Goal: Task Accomplishment & Management: Manage account settings

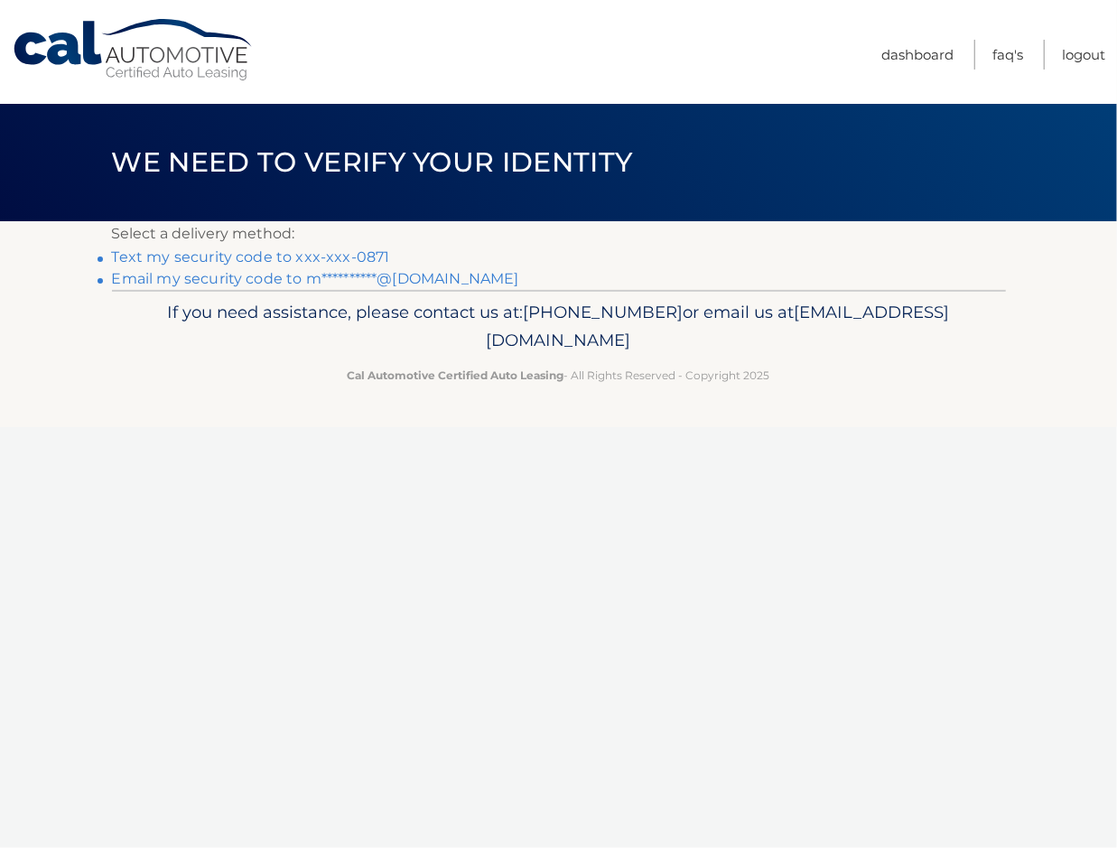
click at [280, 261] on link "Text my security code to xxx-xxx-0871" at bounding box center [251, 256] width 278 height 17
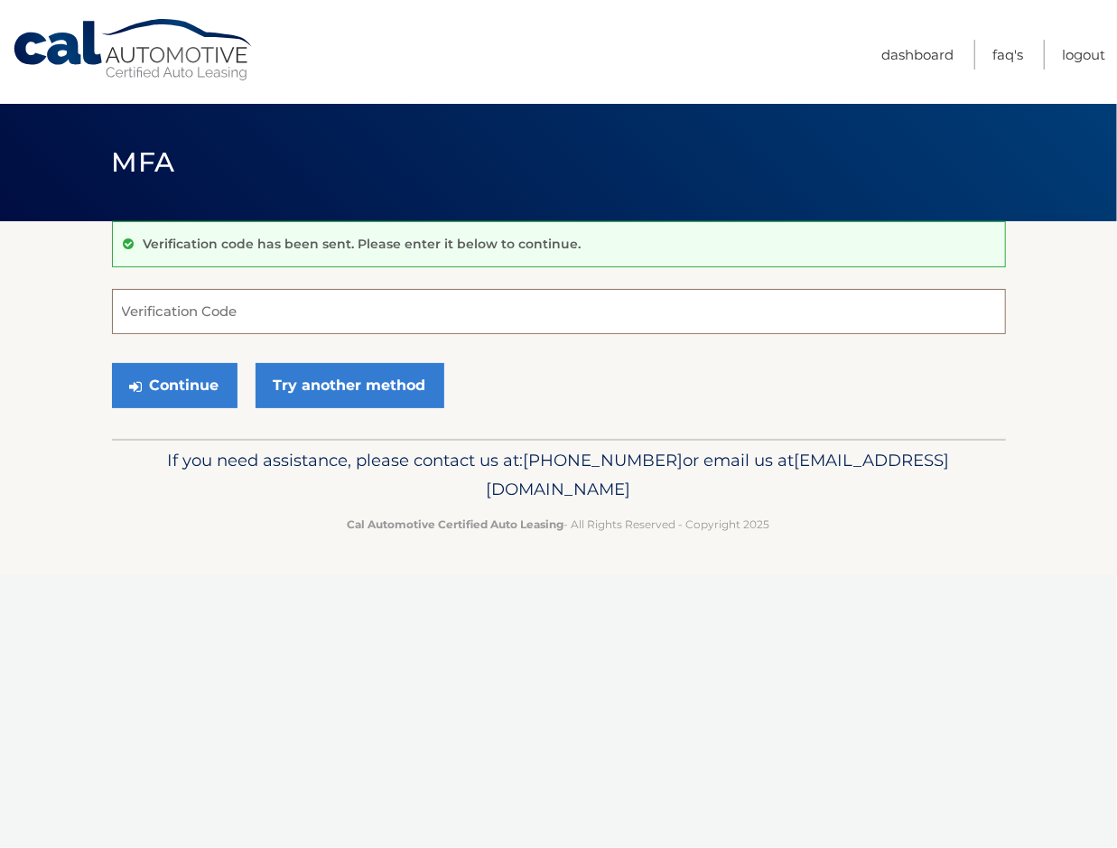
click at [214, 315] on input "Verification Code" at bounding box center [559, 311] width 894 height 45
click at [241, 308] on input "Verification Code" at bounding box center [559, 311] width 894 height 45
type input "216042"
click at [112, 363] on button "Continue" at bounding box center [175, 385] width 126 height 45
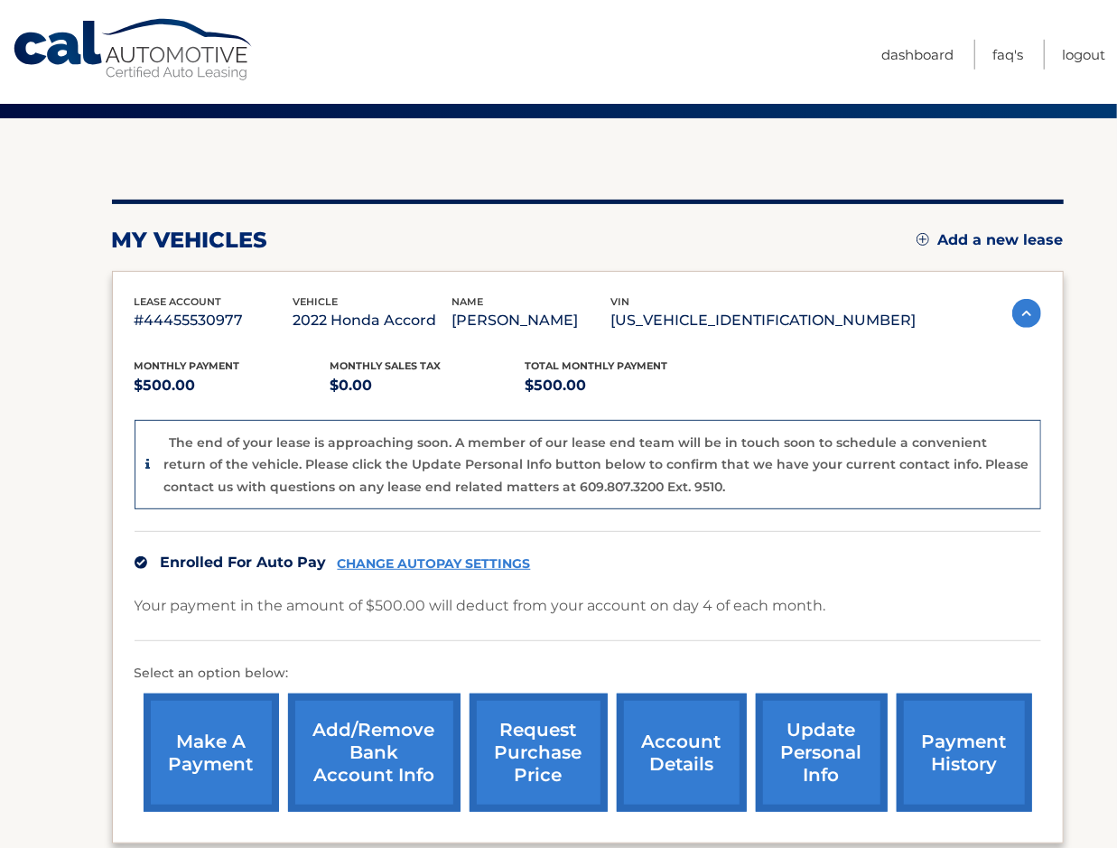
scroll to position [188, 0]
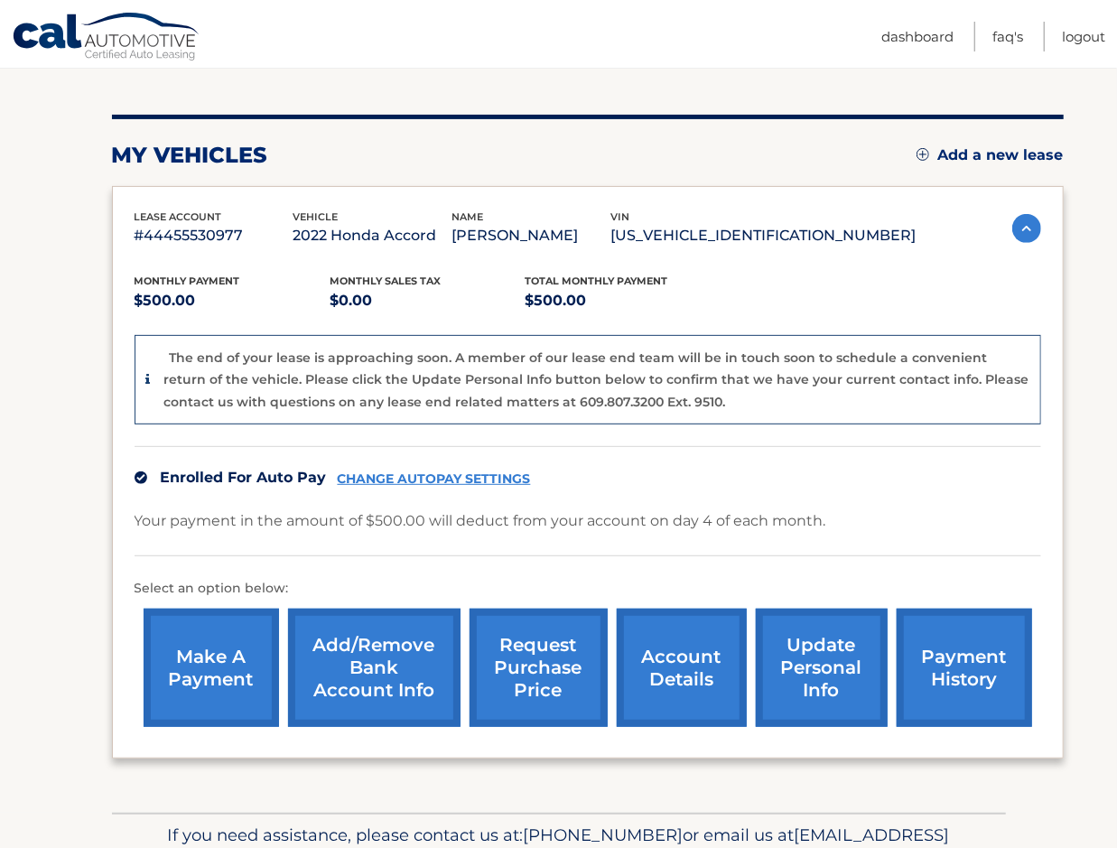
click at [485, 683] on link "request purchase price" at bounding box center [538, 668] width 138 height 118
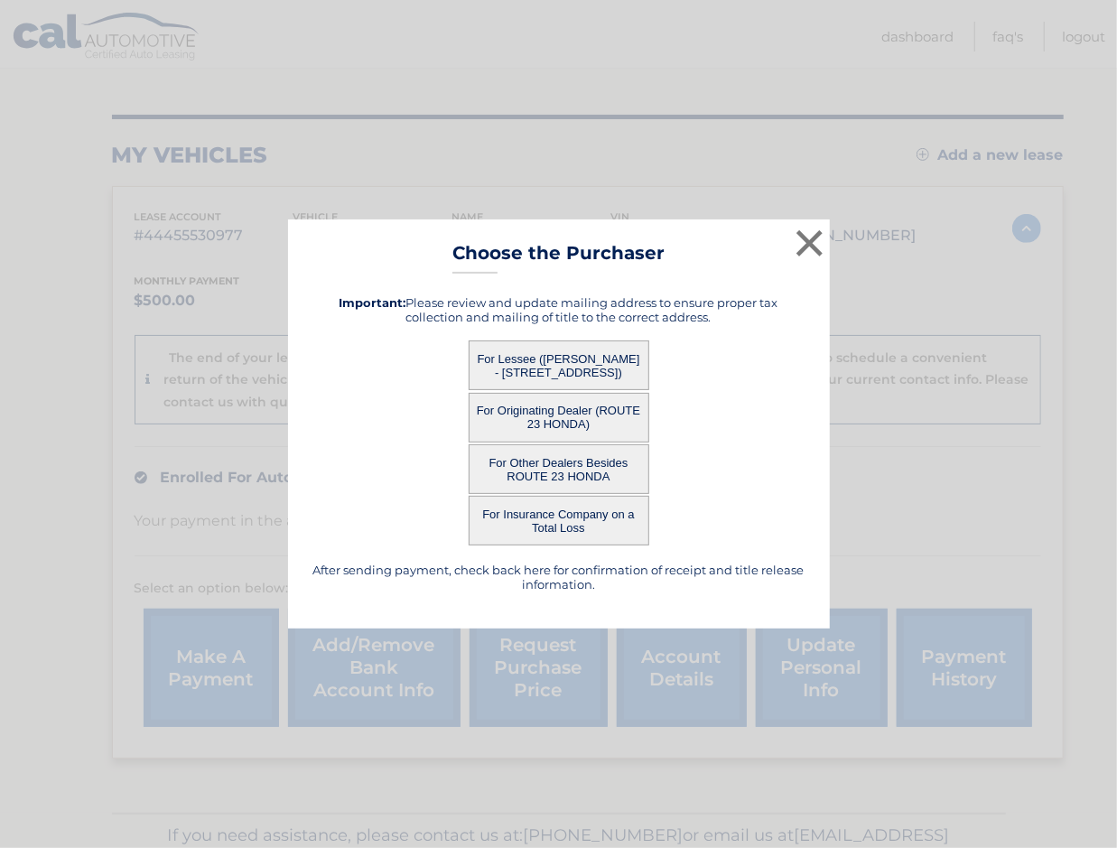
click at [505, 479] on button "For Other Dealers Besides ROUTE 23 HONDA" at bounding box center [559, 469] width 181 height 50
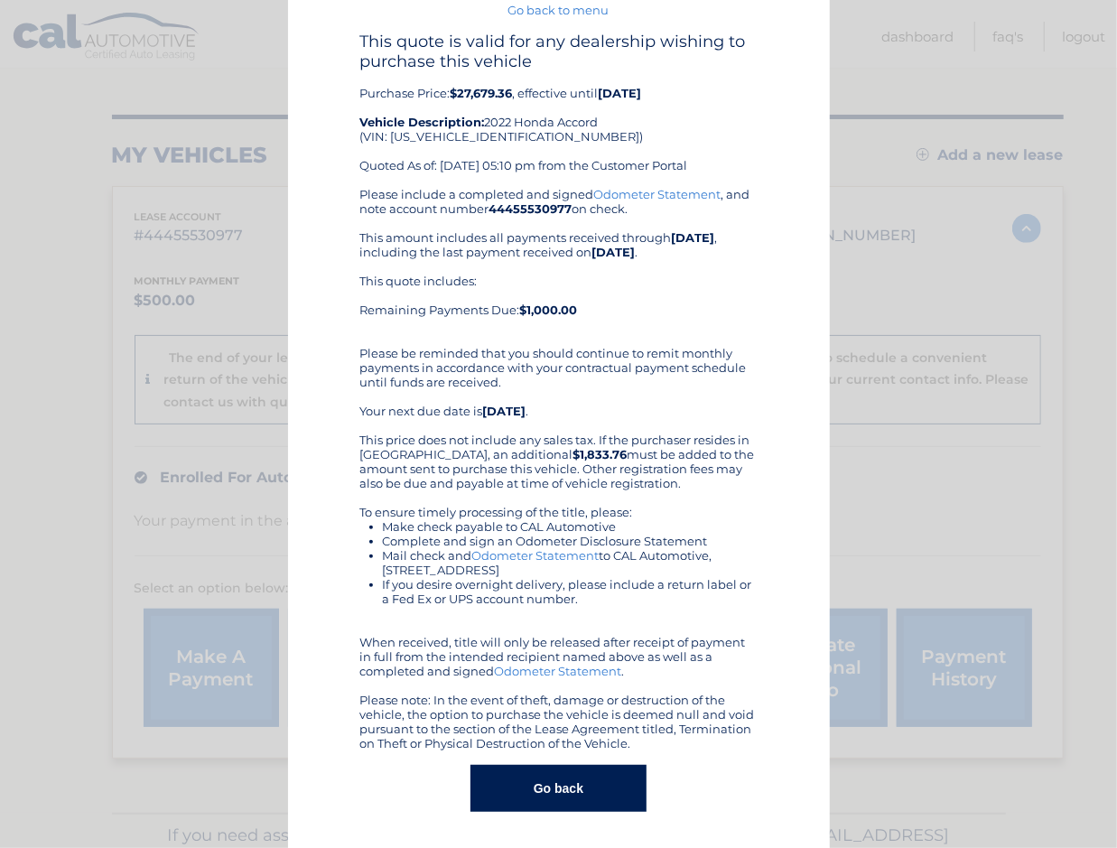
scroll to position [60, 0]
click at [107, 468] on div "× Choose the Purchaser Go back to menu After sending payment, check back here f…" at bounding box center [558, 393] width 1102 height 907
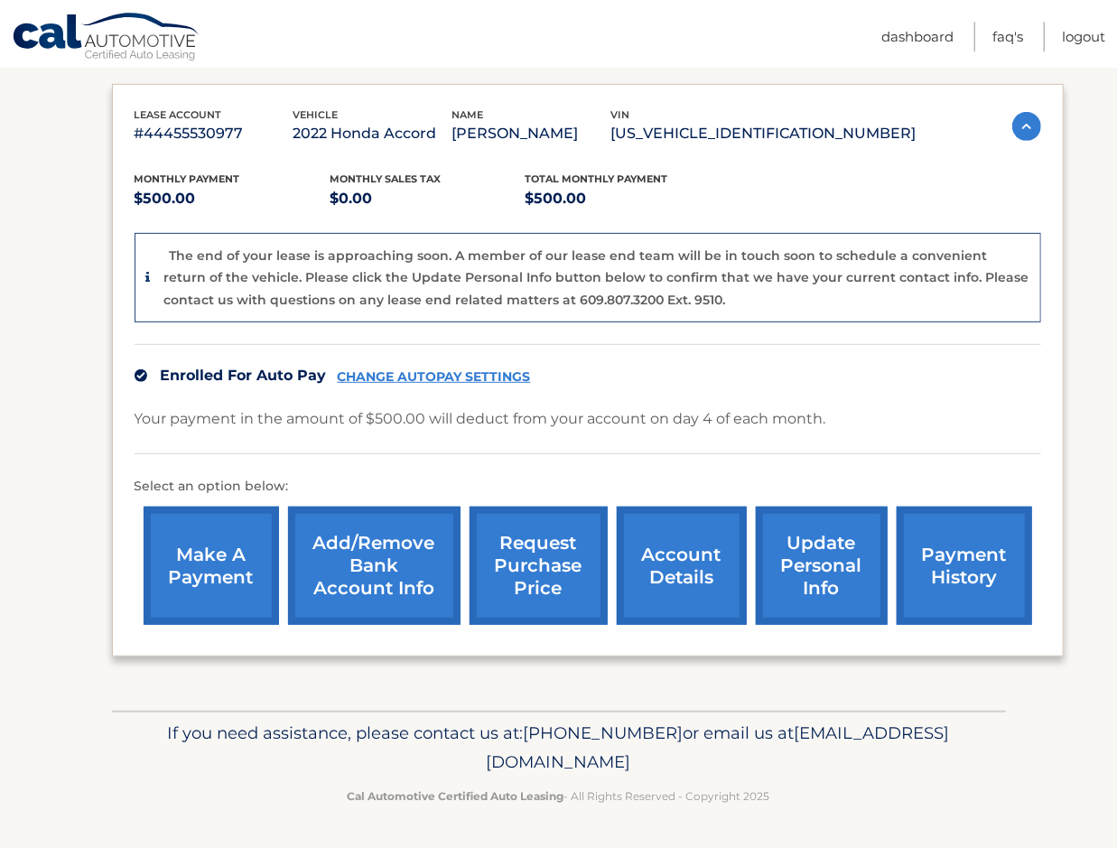
scroll to position [332, 0]
click at [626, 576] on link "account details" at bounding box center [682, 566] width 130 height 118
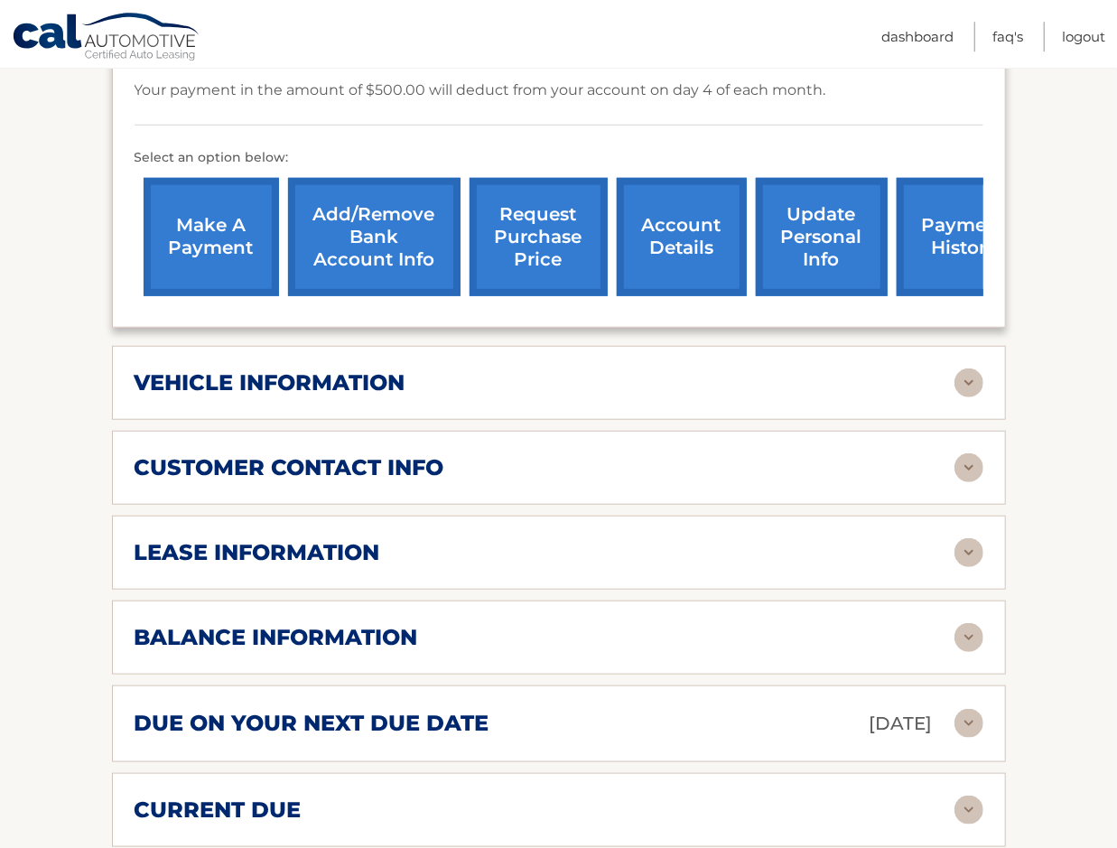
scroll to position [563, 0]
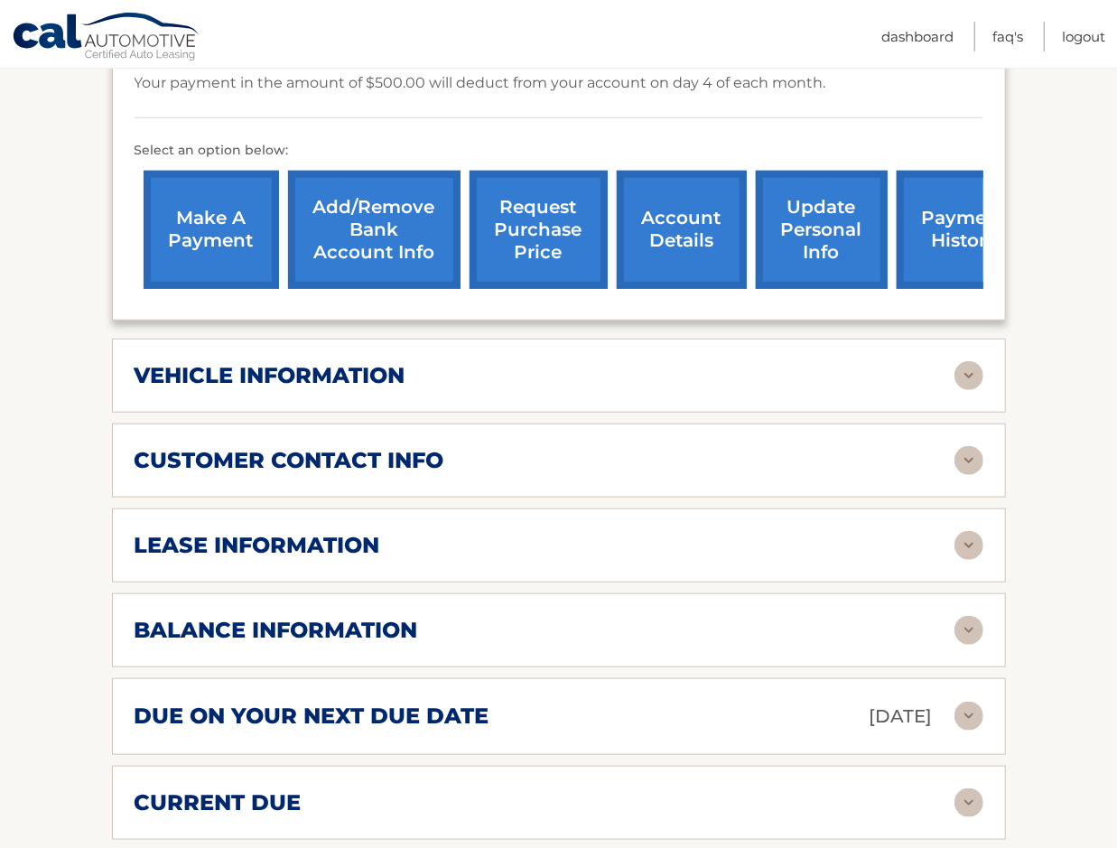
click at [520, 559] on div "lease information" at bounding box center [545, 545] width 820 height 27
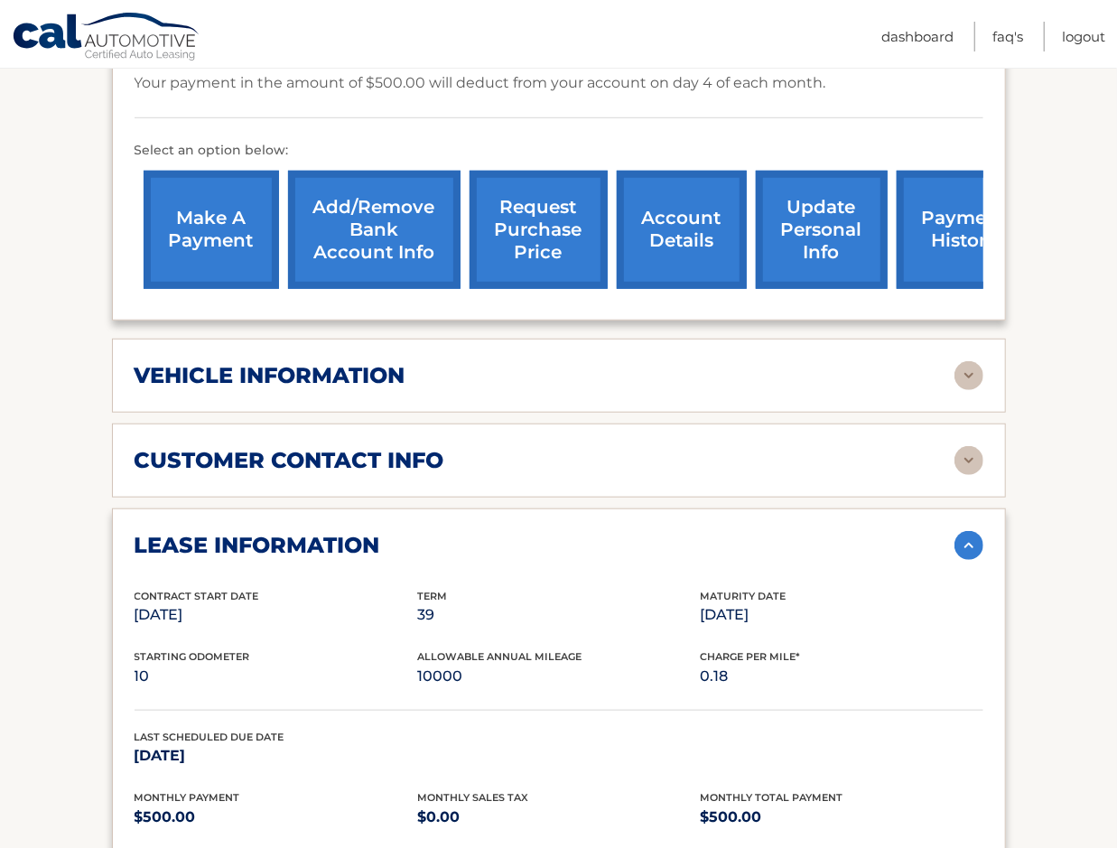
drag, startPoint x: 312, startPoint y: 364, endPoint x: 310, endPoint y: 377, distance: 13.8
click at [311, 369] on div "vehicle information vehicle Year 2022 vehicle make Honda vehicle model Accord v…" at bounding box center [559, 376] width 894 height 74
click at [310, 382] on h2 "vehicle information" at bounding box center [270, 375] width 271 height 27
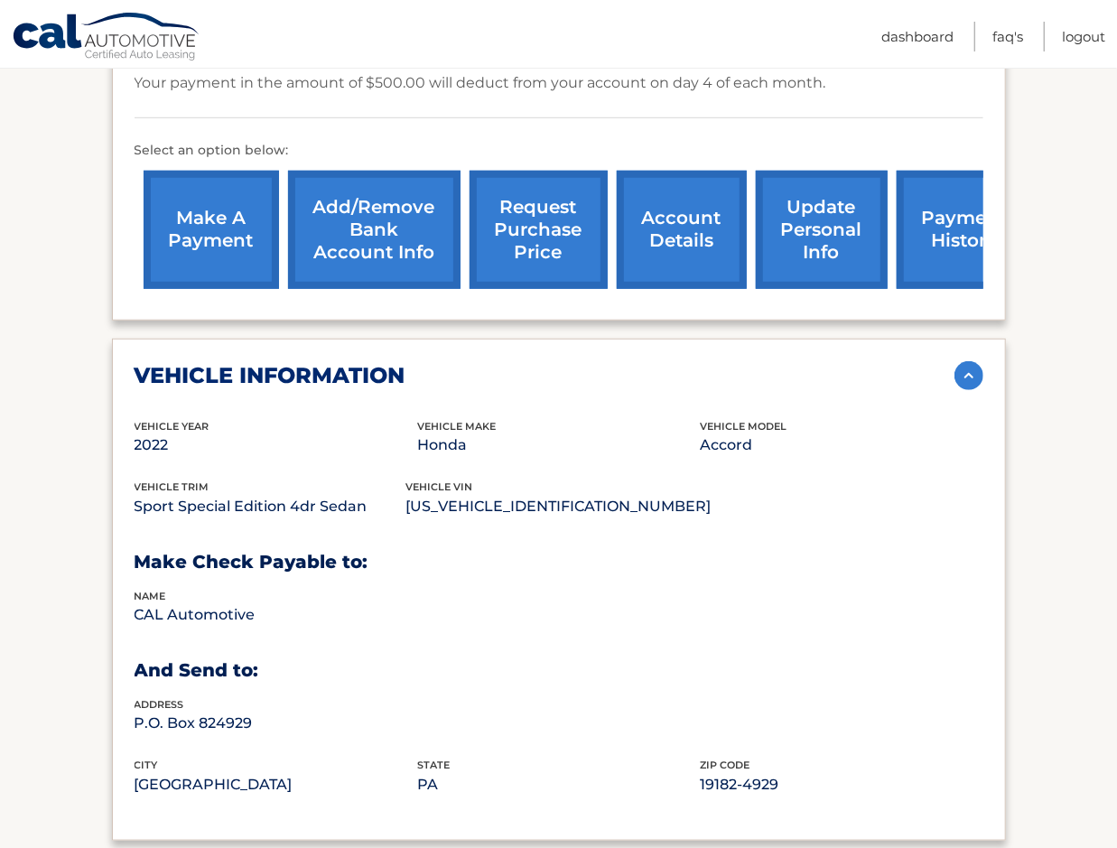
drag, startPoint x: 446, startPoint y: 521, endPoint x: 576, endPoint y: 531, distance: 130.4
click at [579, 540] on div "vehicle trim Sport Special Edition 4dr Sedan vehicle vin 1HGCV1F4XNA065312" at bounding box center [559, 509] width 849 height 61
click at [572, 514] on p "1HGCV1F4XNA065312" at bounding box center [558, 506] width 305 height 25
drag, startPoint x: 572, startPoint y: 521, endPoint x: 417, endPoint y: 521, distance: 154.4
click at [416, 521] on div "vehicle trim Sport Special Edition 4dr Sedan vehicle vin 1HGCV1F4XNA065312" at bounding box center [559, 509] width 849 height 61
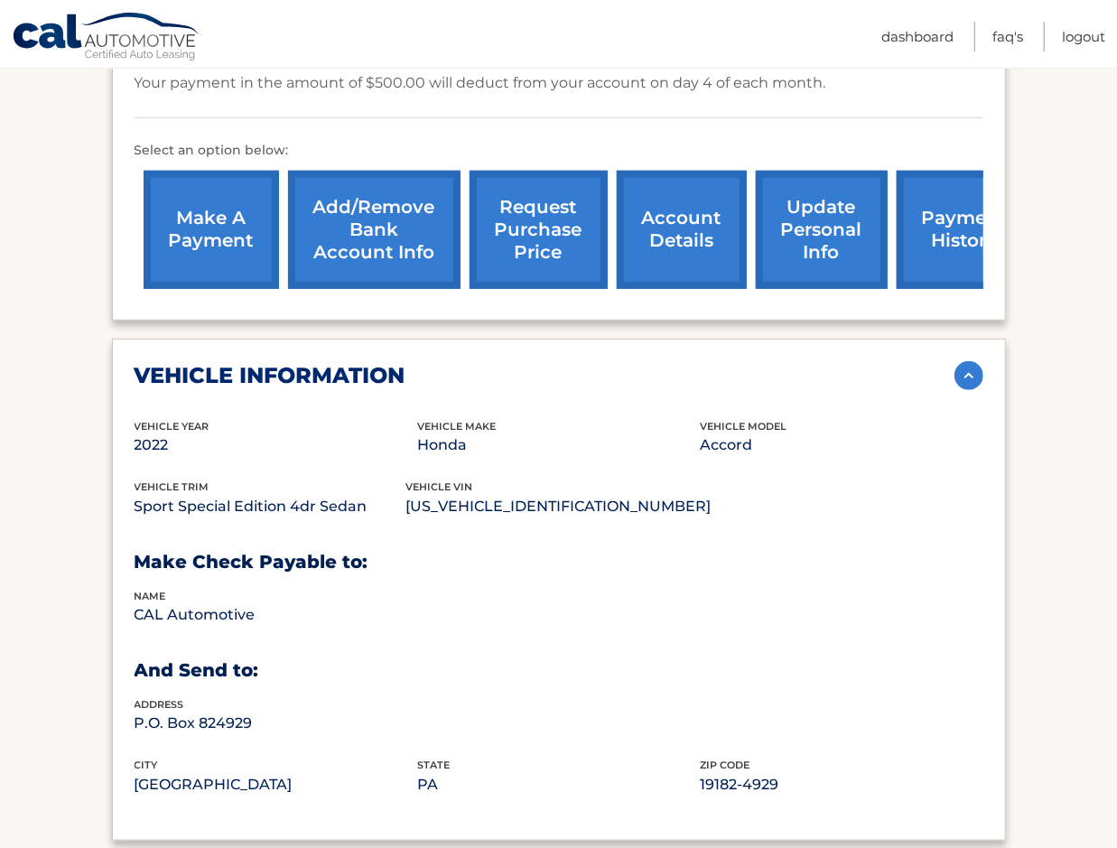
copy div "vehicle vin 1HGCV1F4XNA065312"
